Goal: Task Accomplishment & Management: Use online tool/utility

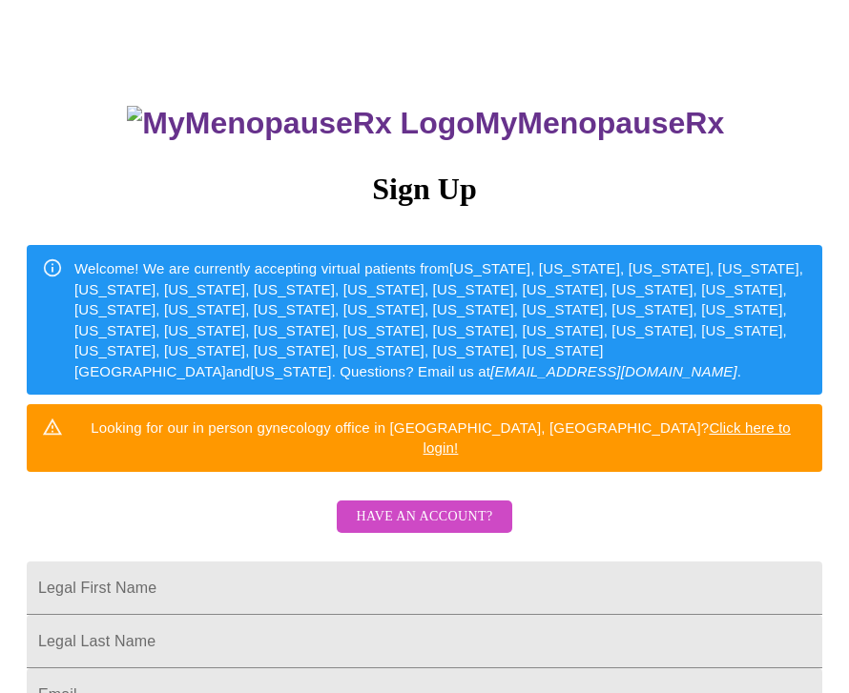
click at [550, 608] on input "Legal First Name" at bounding box center [425, 588] width 796 height 53
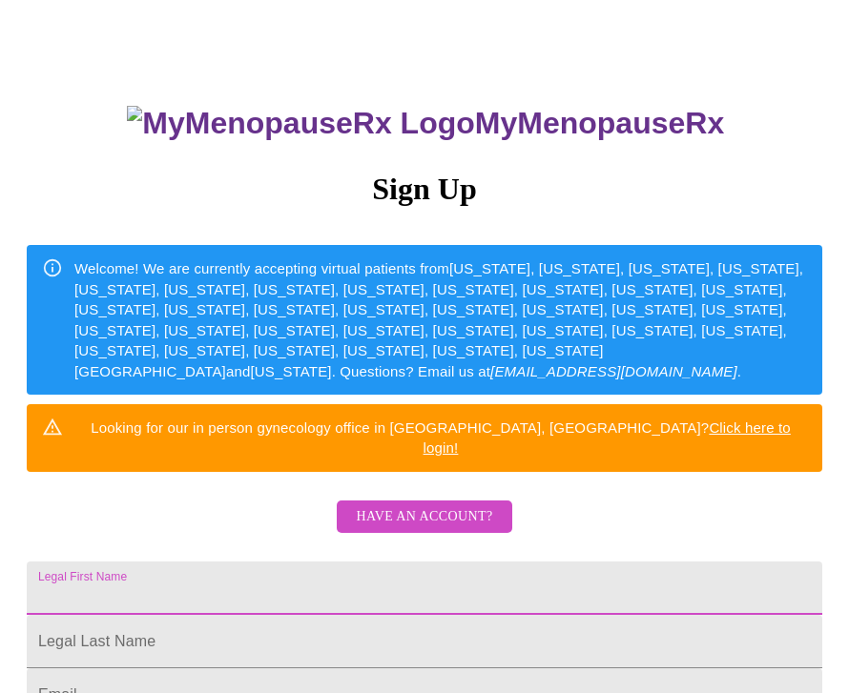
scroll to position [121, 0]
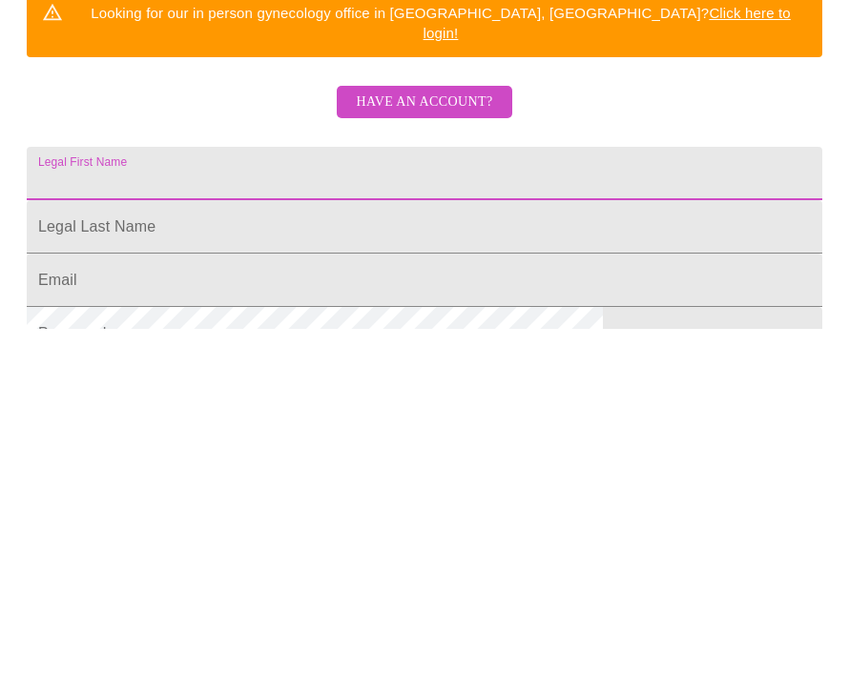
click at [444, 455] on span "Have an account?" at bounding box center [424, 467] width 136 height 24
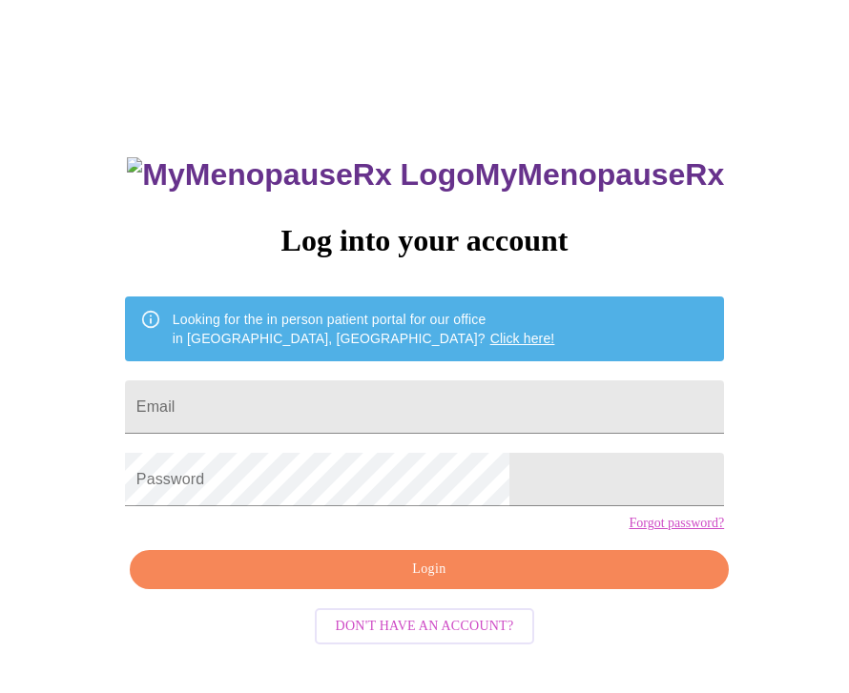
click at [526, 424] on input "Email" at bounding box center [424, 407] width 599 height 53
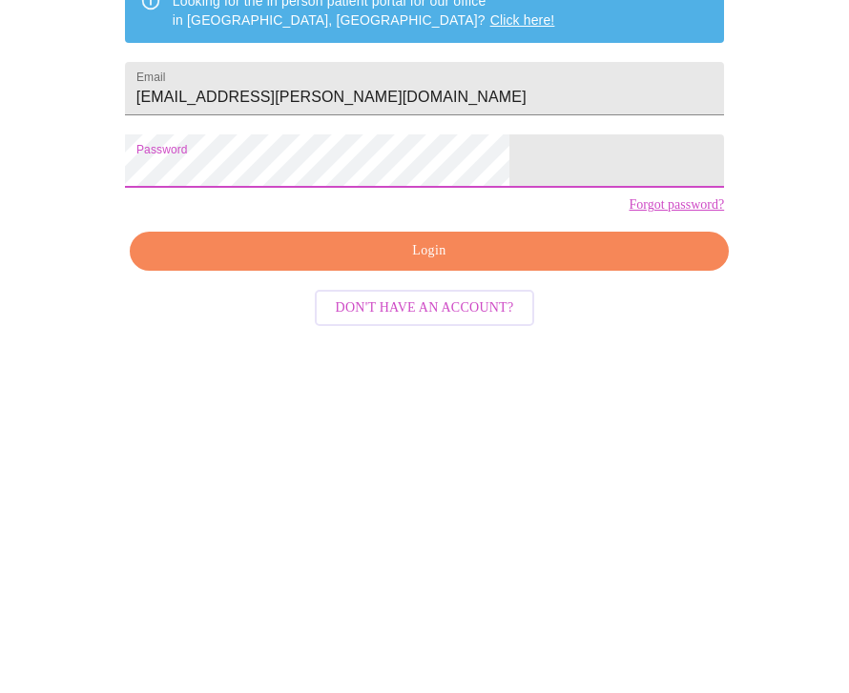
click at [572, 558] on span "Login" at bounding box center [429, 570] width 555 height 24
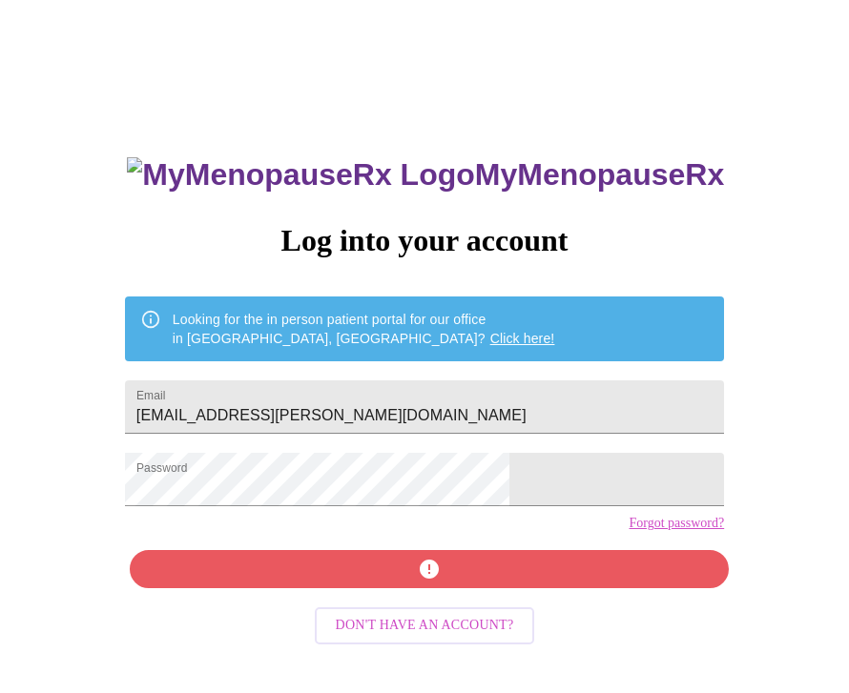
click at [518, 611] on div "MyMenopauseRx Log into your account Looking for the in person patient portal fo…" at bounding box center [424, 473] width 637 height 693
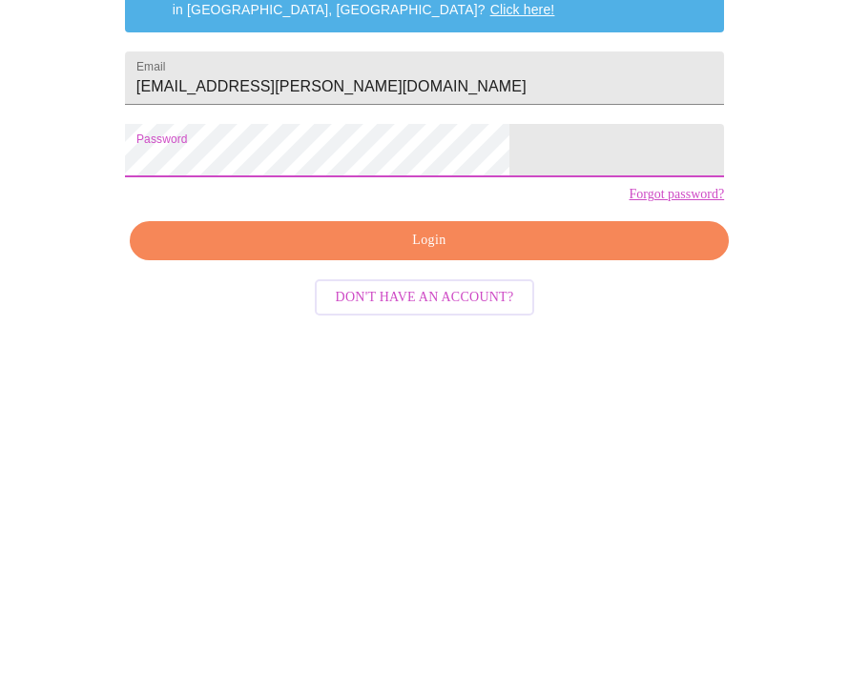
click at [286, 381] on input "[EMAIL_ADDRESS][PERSON_NAME][DOMAIN_NAME]" at bounding box center [424, 407] width 599 height 53
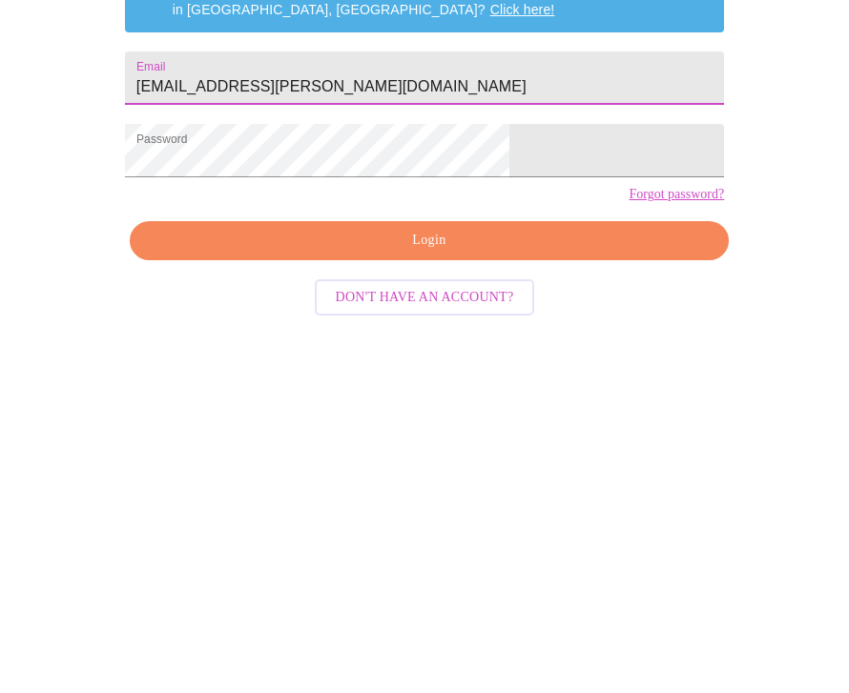
type input "[EMAIL_ADDRESS][PERSON_NAME][DOMAIN_NAME]"
click at [508, 558] on span "Login" at bounding box center [429, 570] width 555 height 24
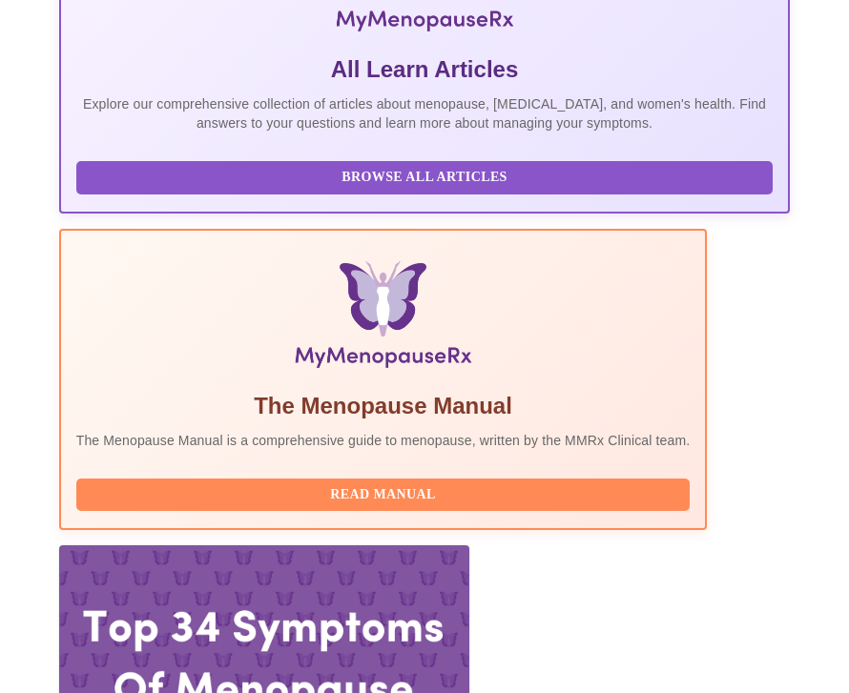
scroll to position [488, 0]
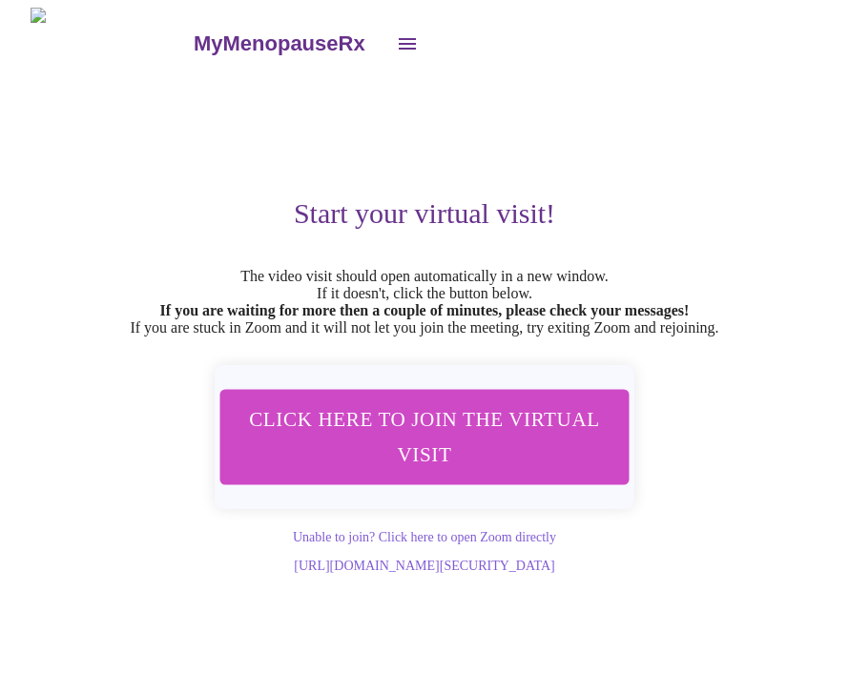
click at [577, 458] on span "Click here to join the virtual visit" at bounding box center [424, 438] width 359 height 71
